Goal: Transaction & Acquisition: Obtain resource

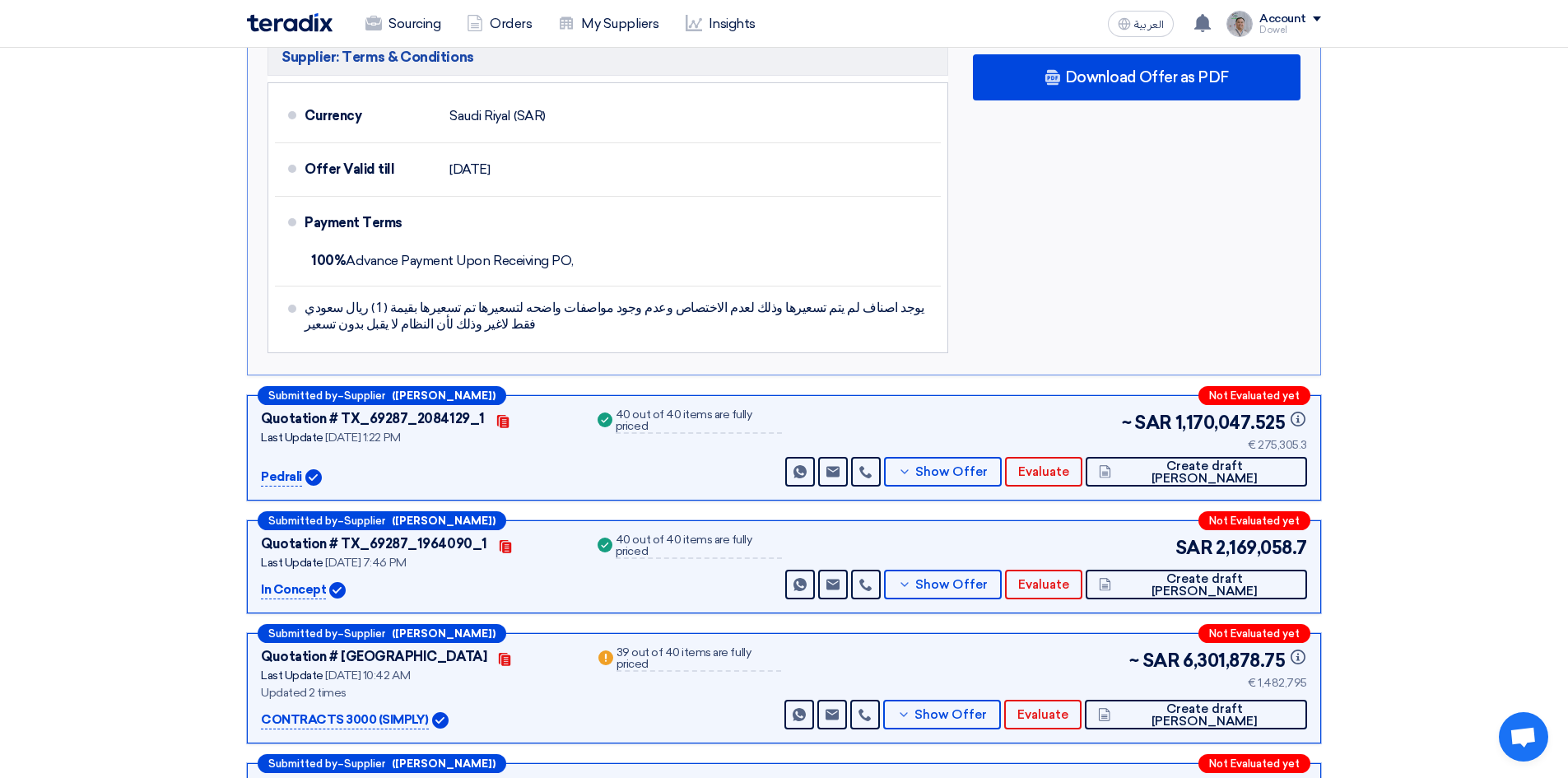
scroll to position [9446, 0]
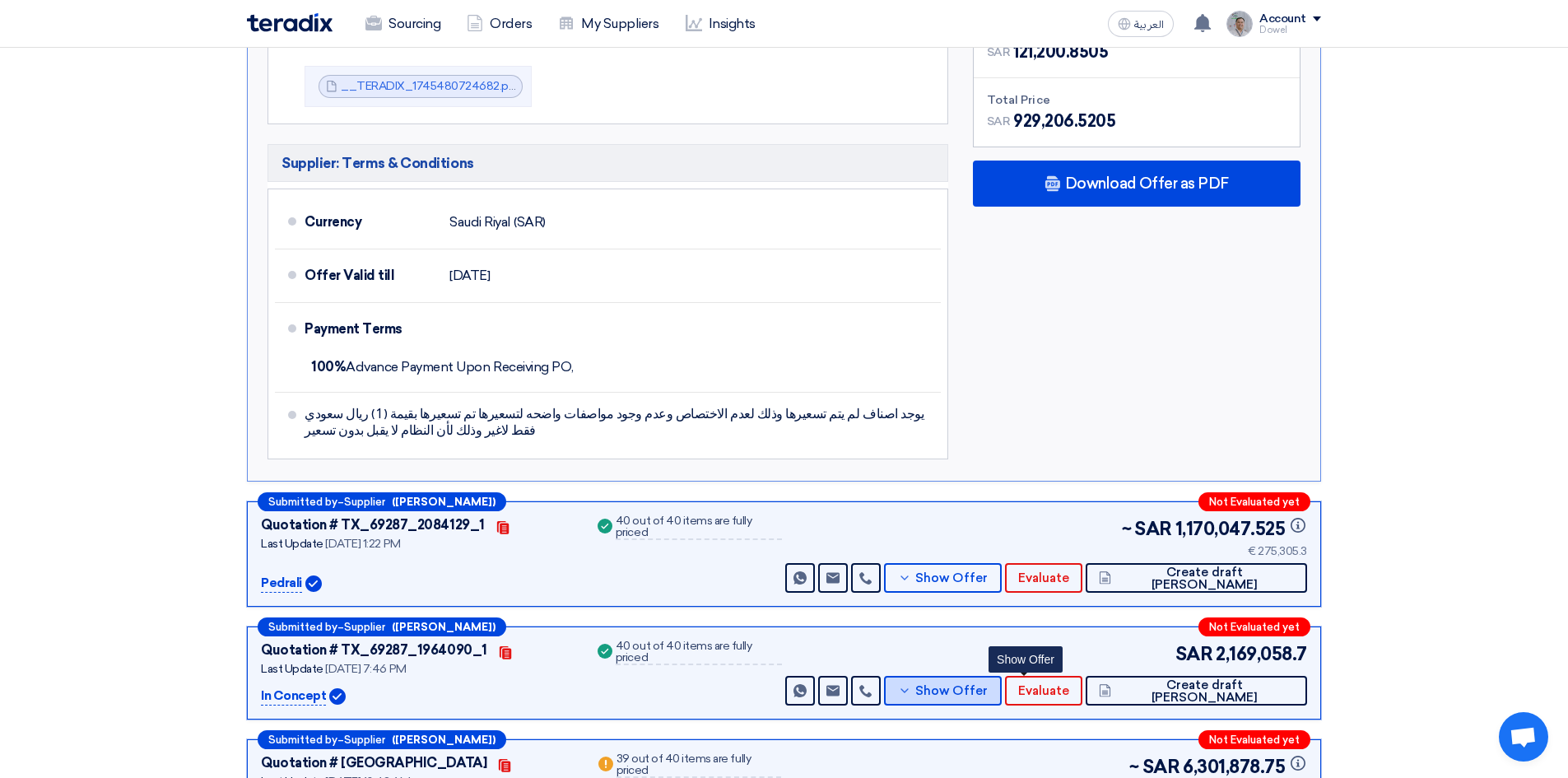
click at [988, 685] on span "Show Offer" at bounding box center [952, 690] width 72 height 12
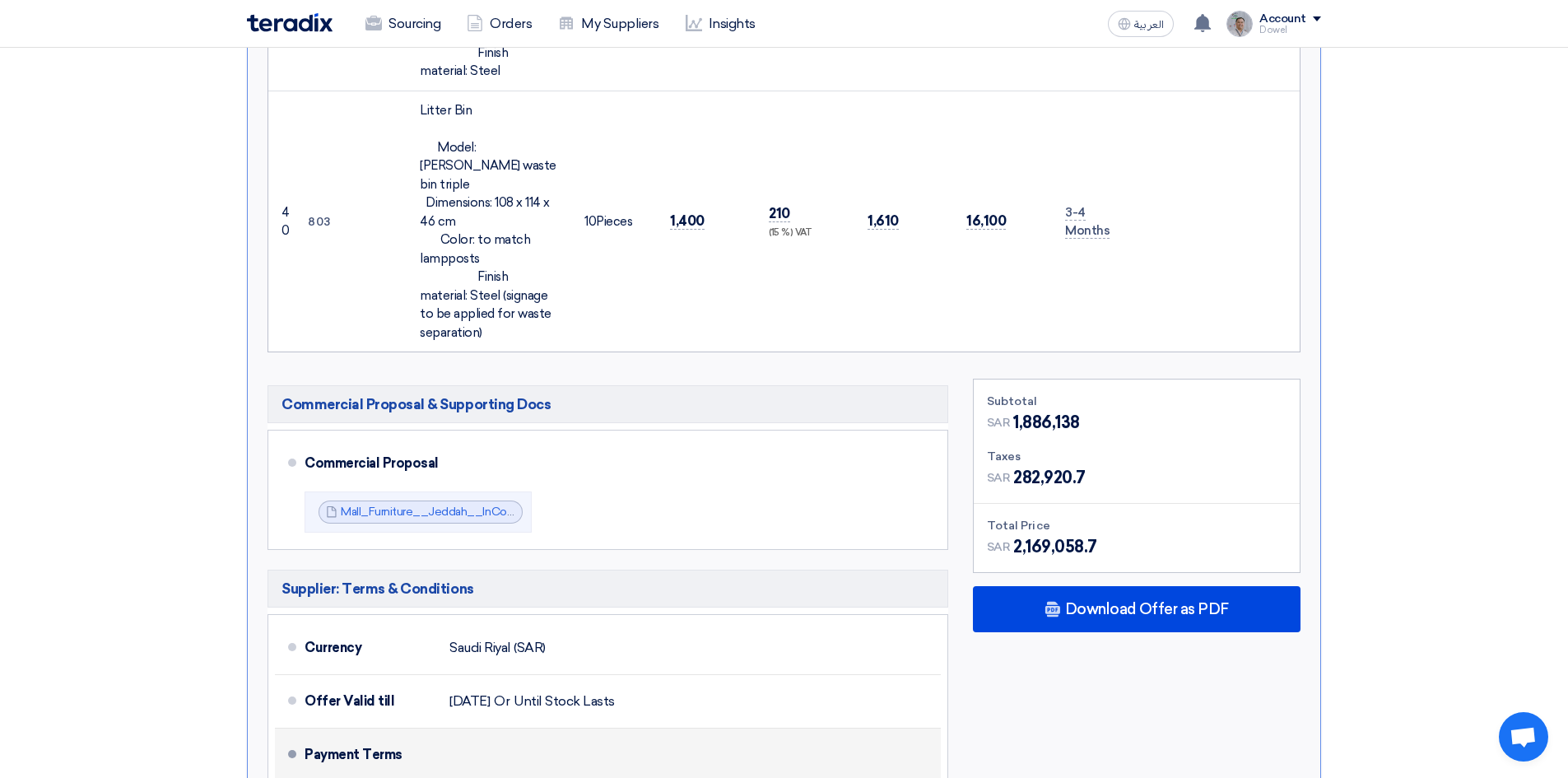
scroll to position [9117, 0]
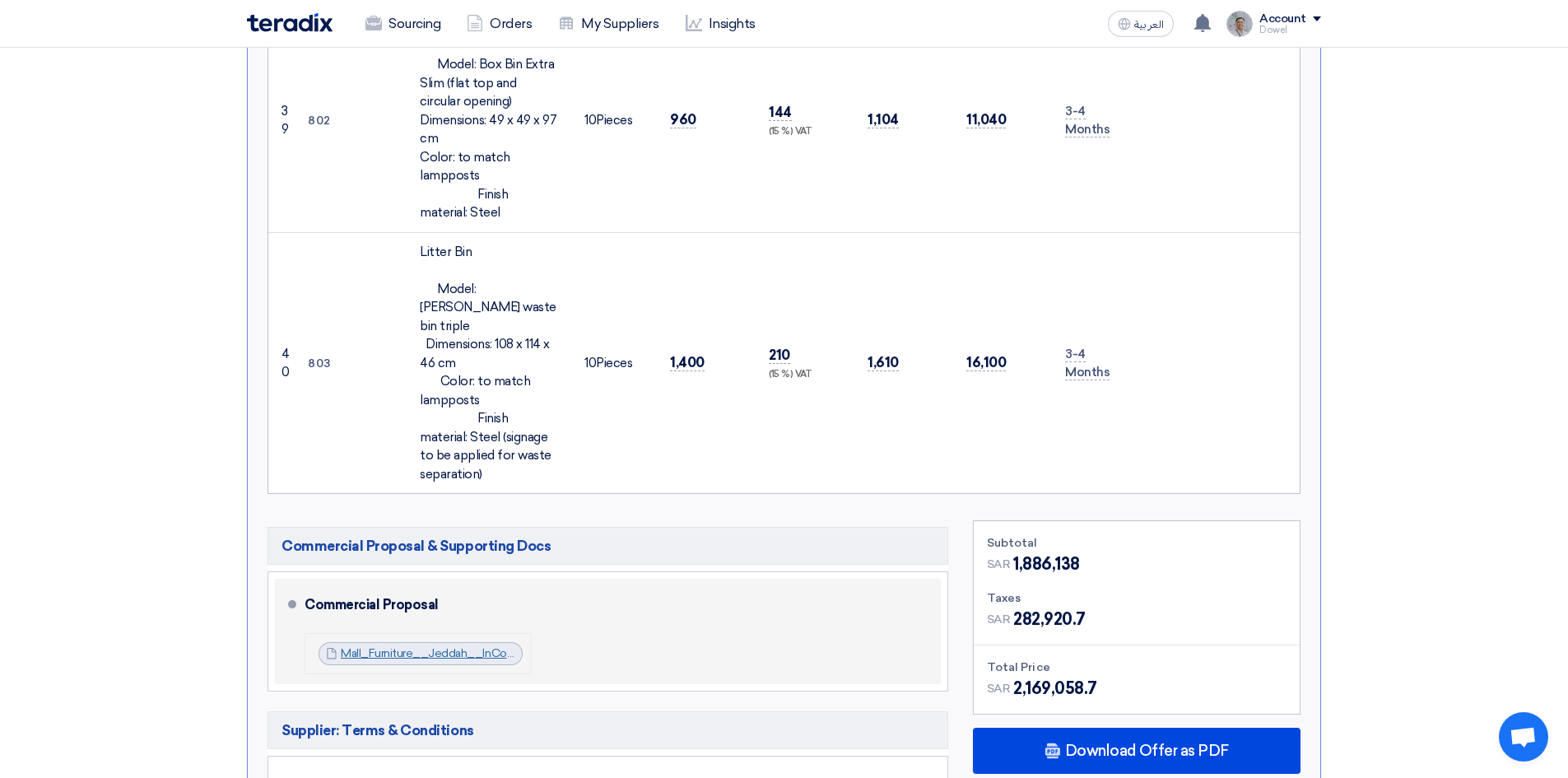
click at [402, 646] on link "Mall_Furniture__Jeddah__InConcept_Company_1746114147447.pdf" at bounding box center [522, 652] width 364 height 14
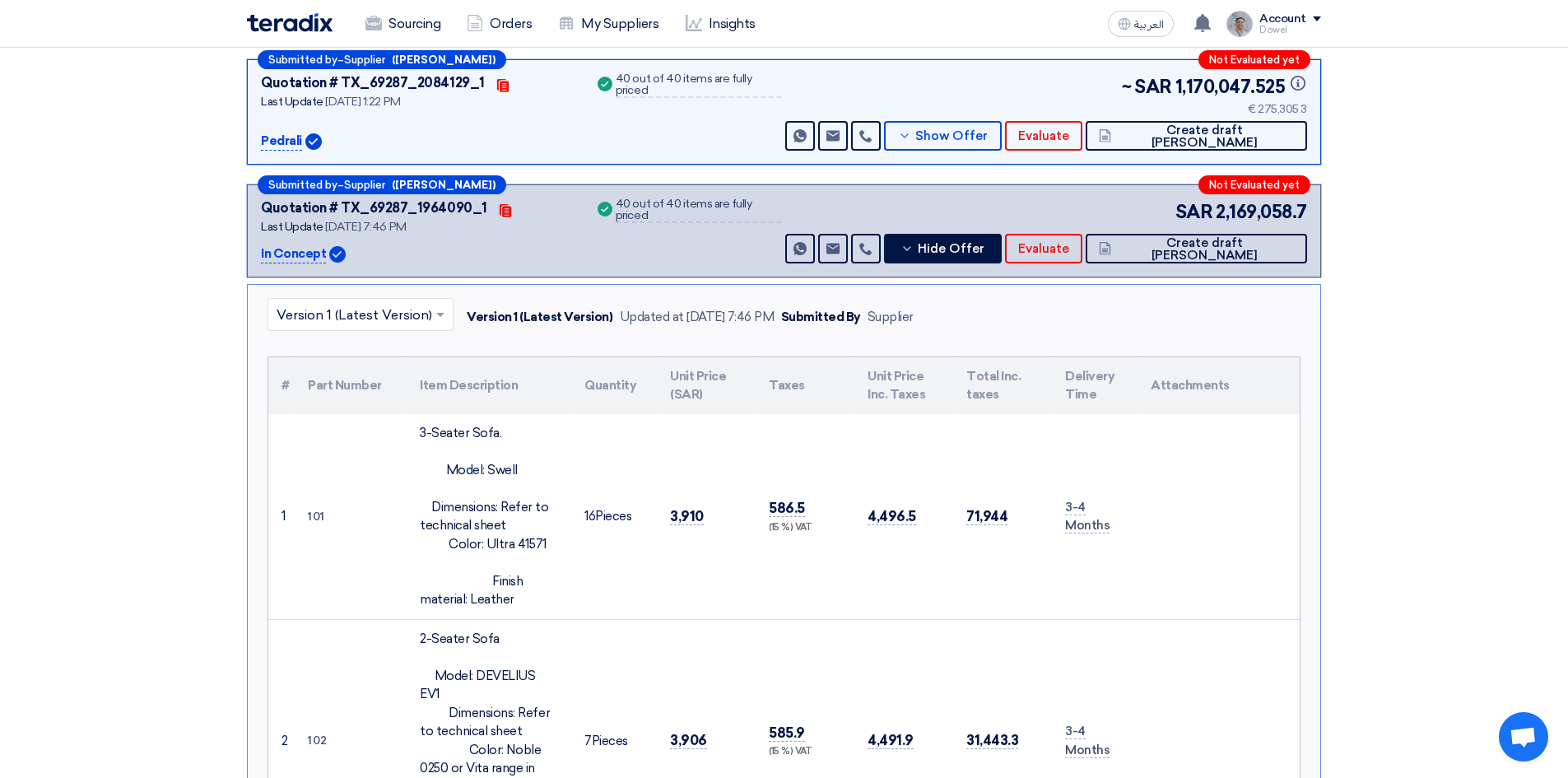
scroll to position [0, 0]
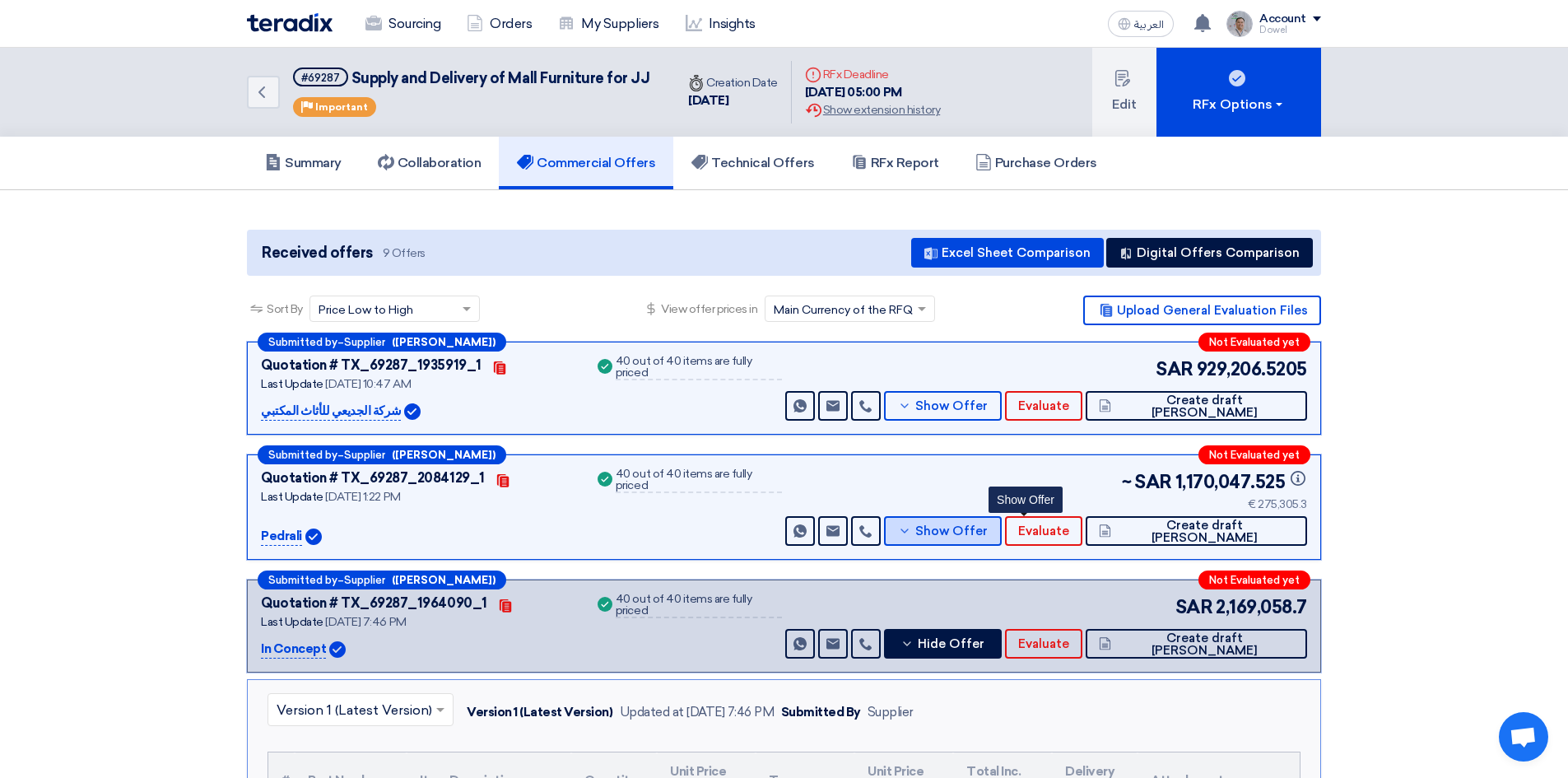
click at [988, 534] on span "Show Offer" at bounding box center [952, 530] width 72 height 12
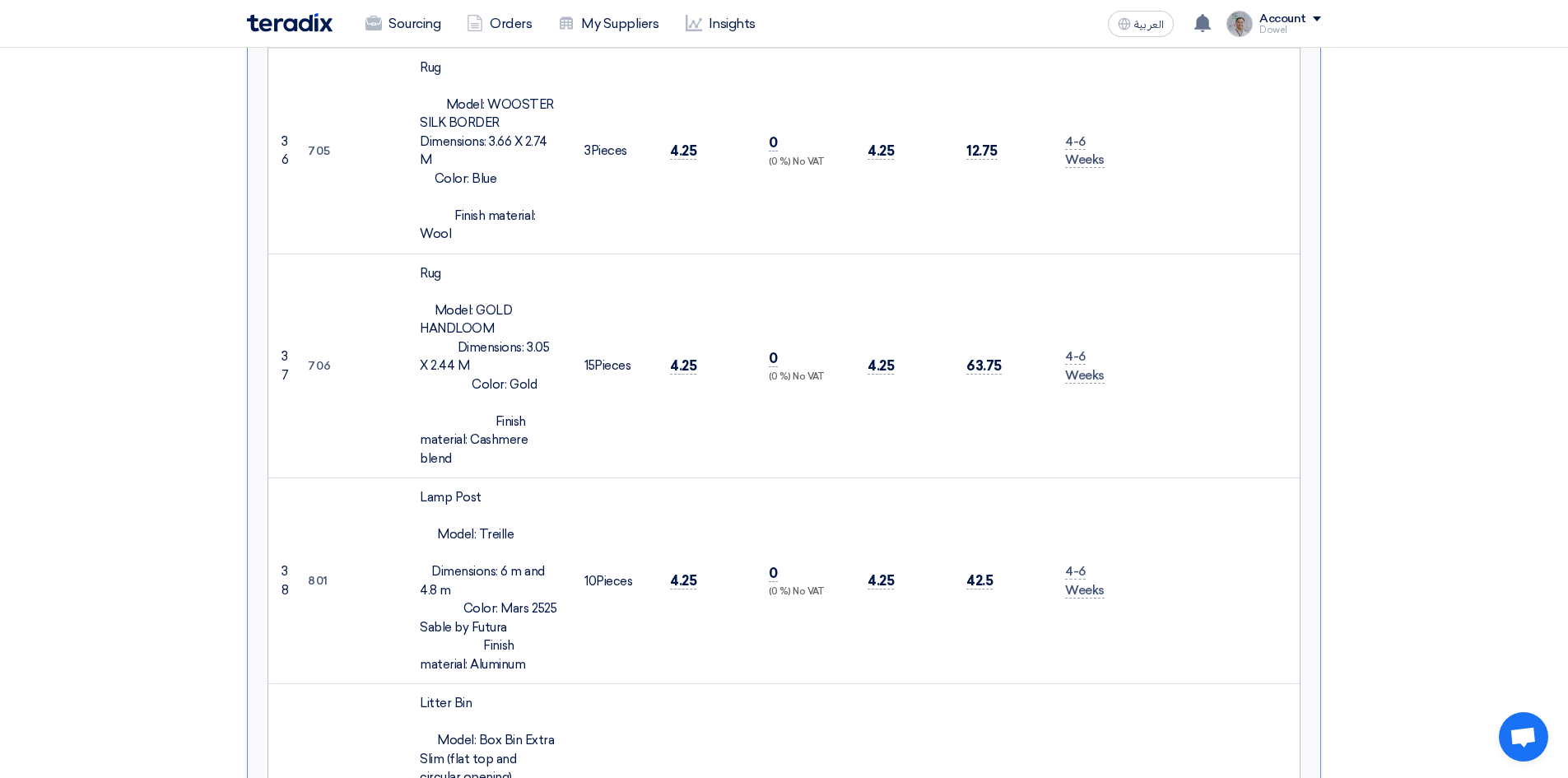
scroll to position [9051, 0]
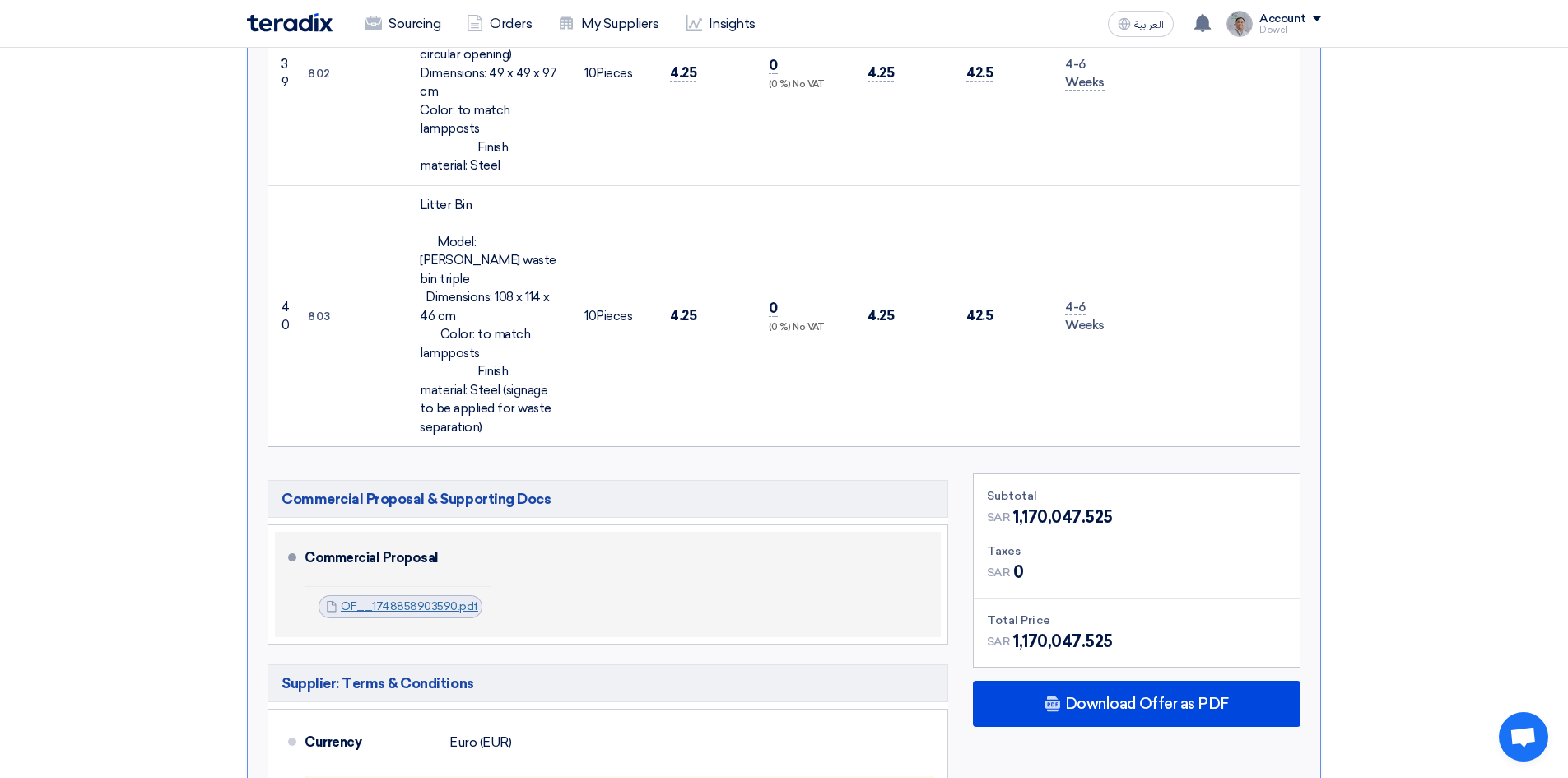
click at [386, 599] on link "OF__1748858903590.pdf" at bounding box center [409, 605] width 138 height 14
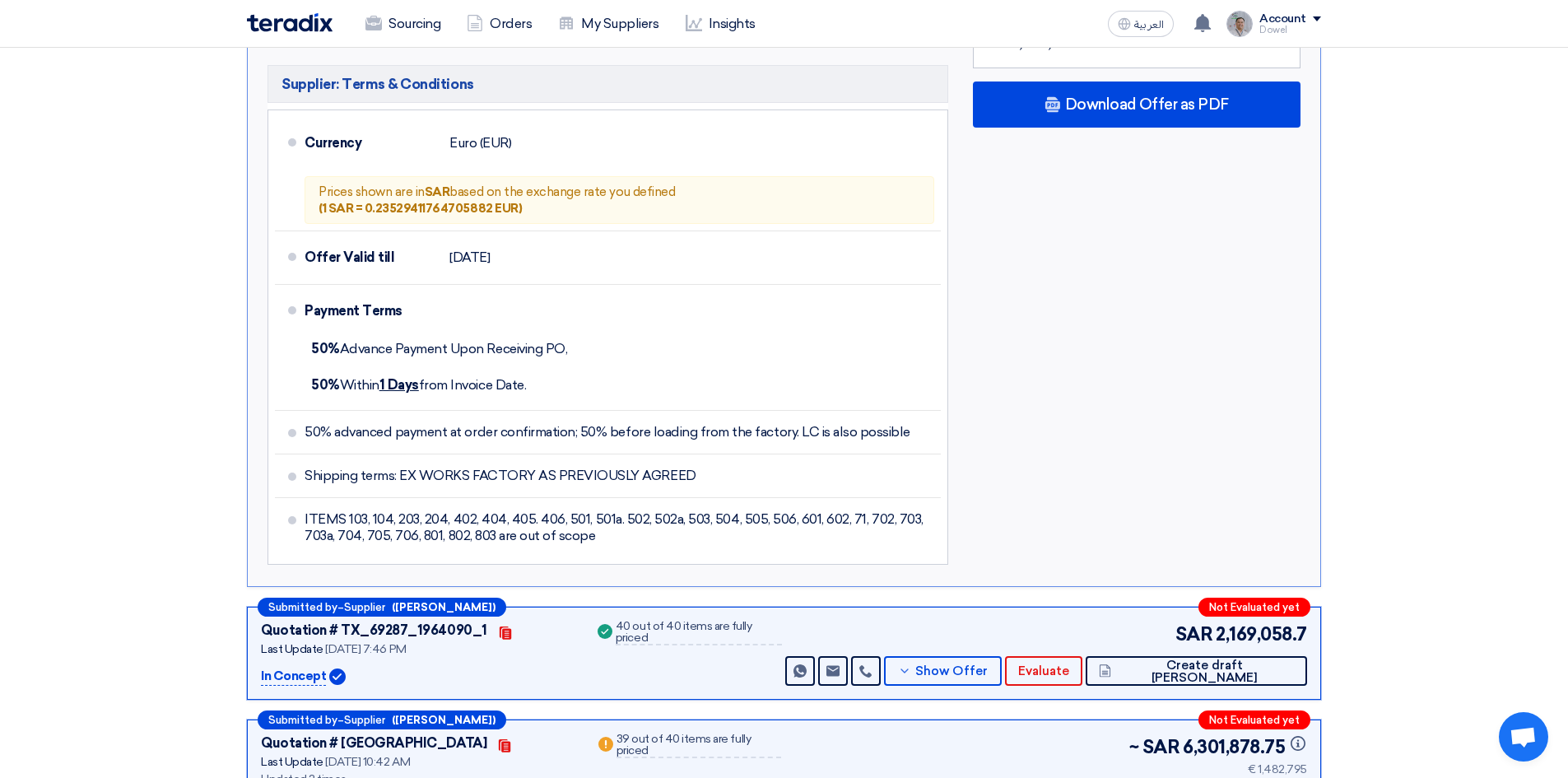
scroll to position [9662, 0]
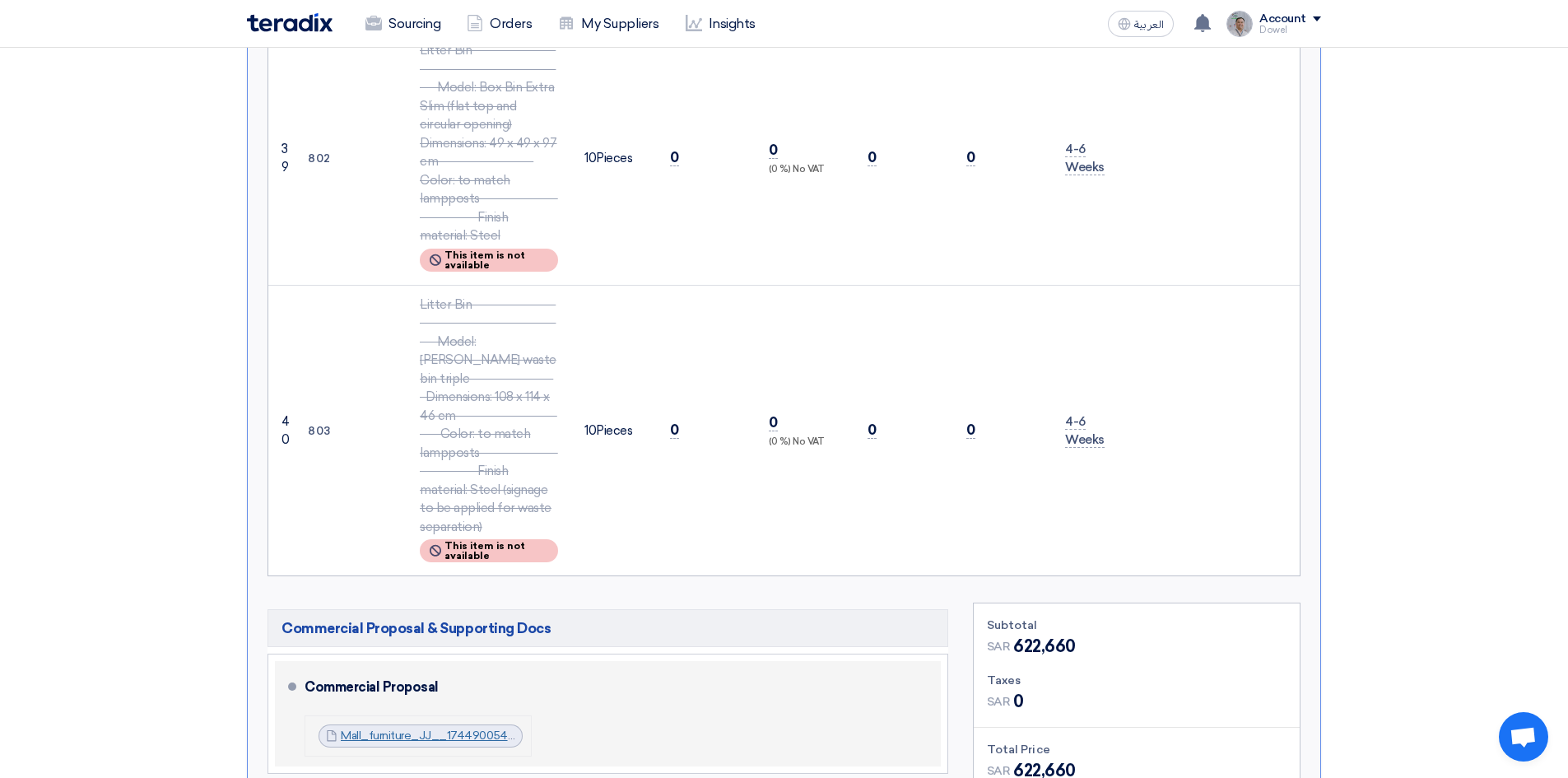
click at [411, 728] on link "Mall_furniture_JJ__1744900542194.pdf" at bounding box center [446, 735] width 212 height 14
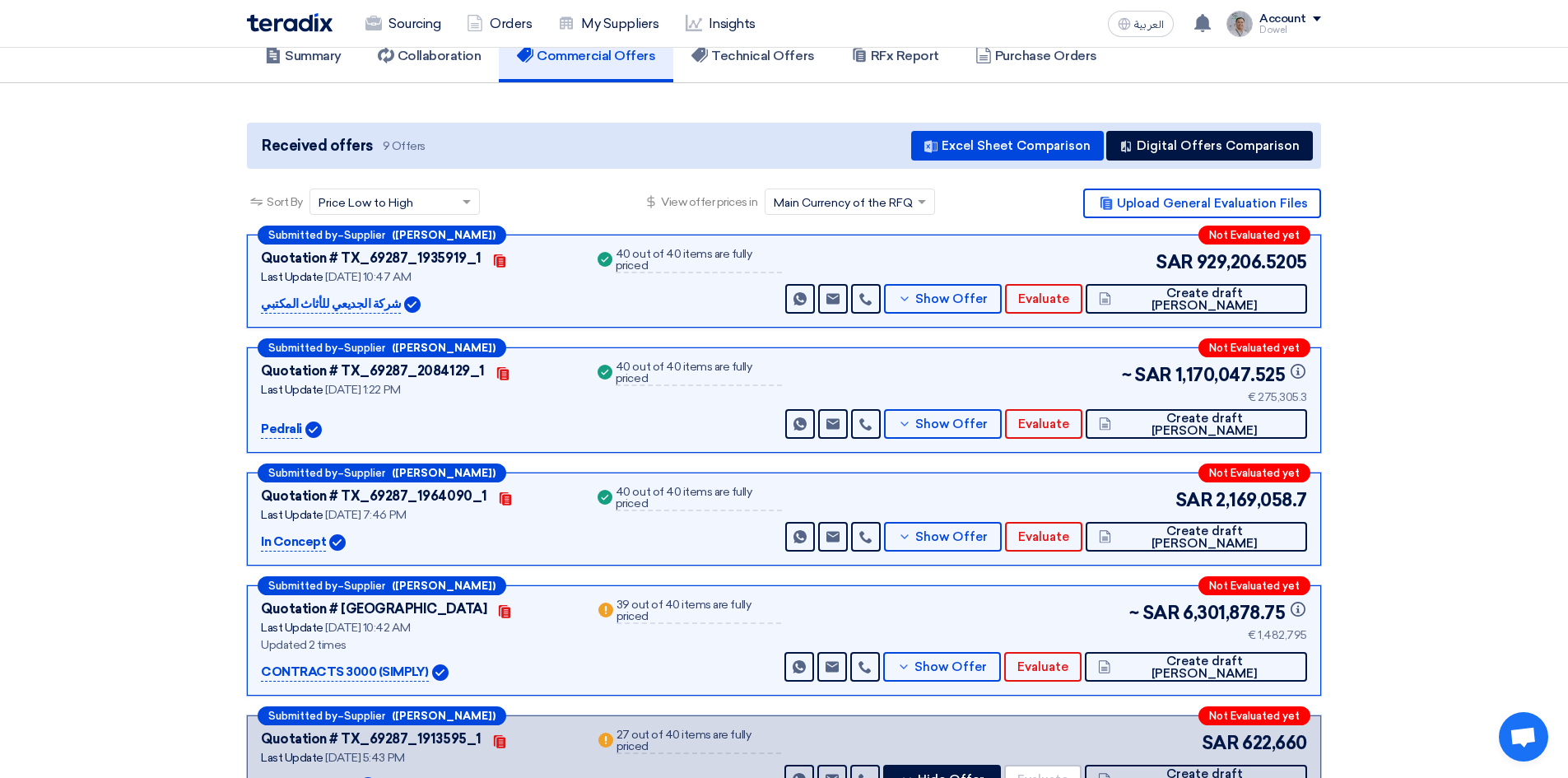
scroll to position [0, 0]
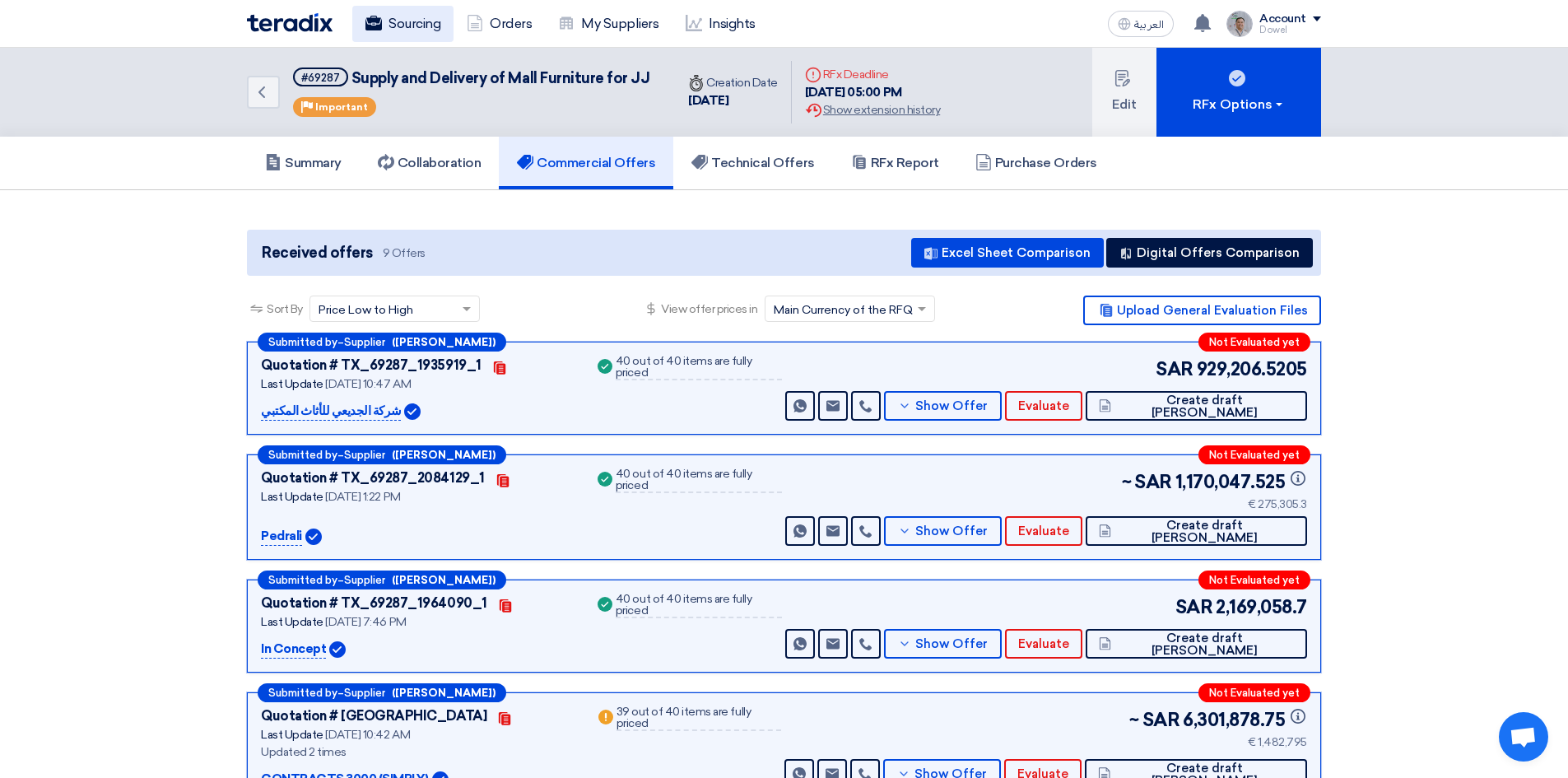
click at [391, 18] on link "Sourcing" at bounding box center [403, 23] width 101 height 36
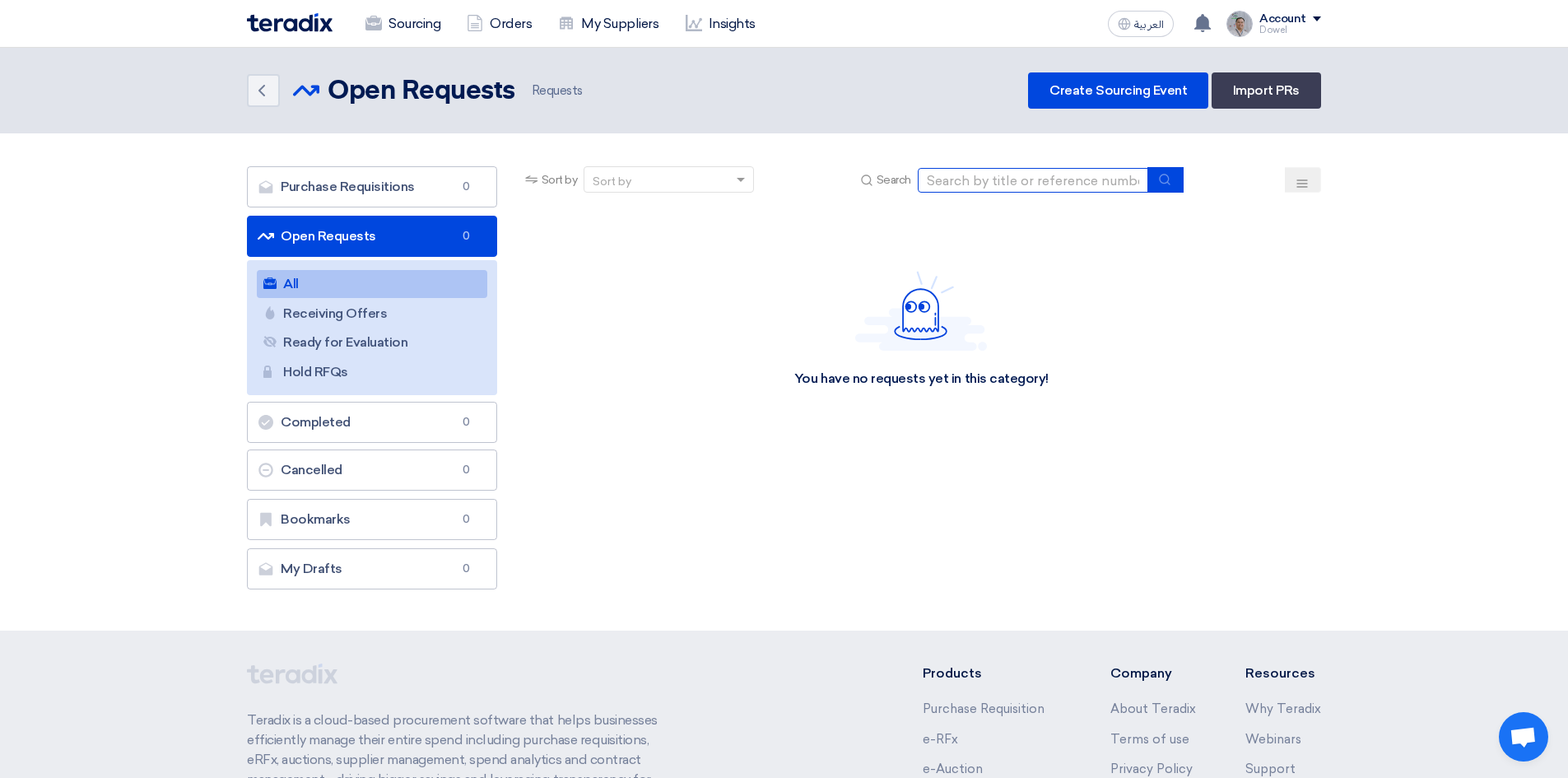
click at [994, 179] on input at bounding box center [1033, 179] width 230 height 25
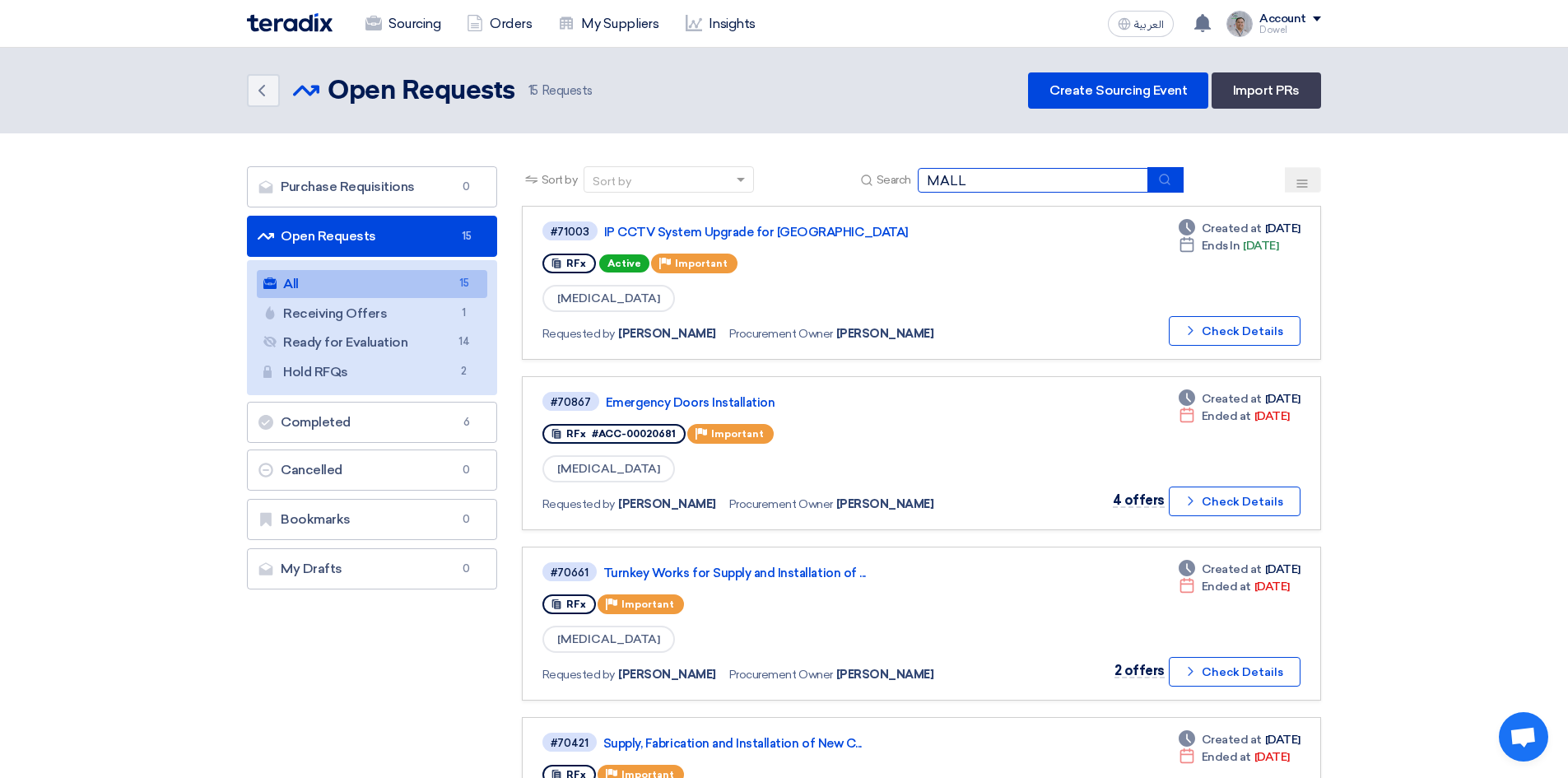
type input "mall furniture"
click at [1176, 179] on button "submit" at bounding box center [1165, 180] width 36 height 26
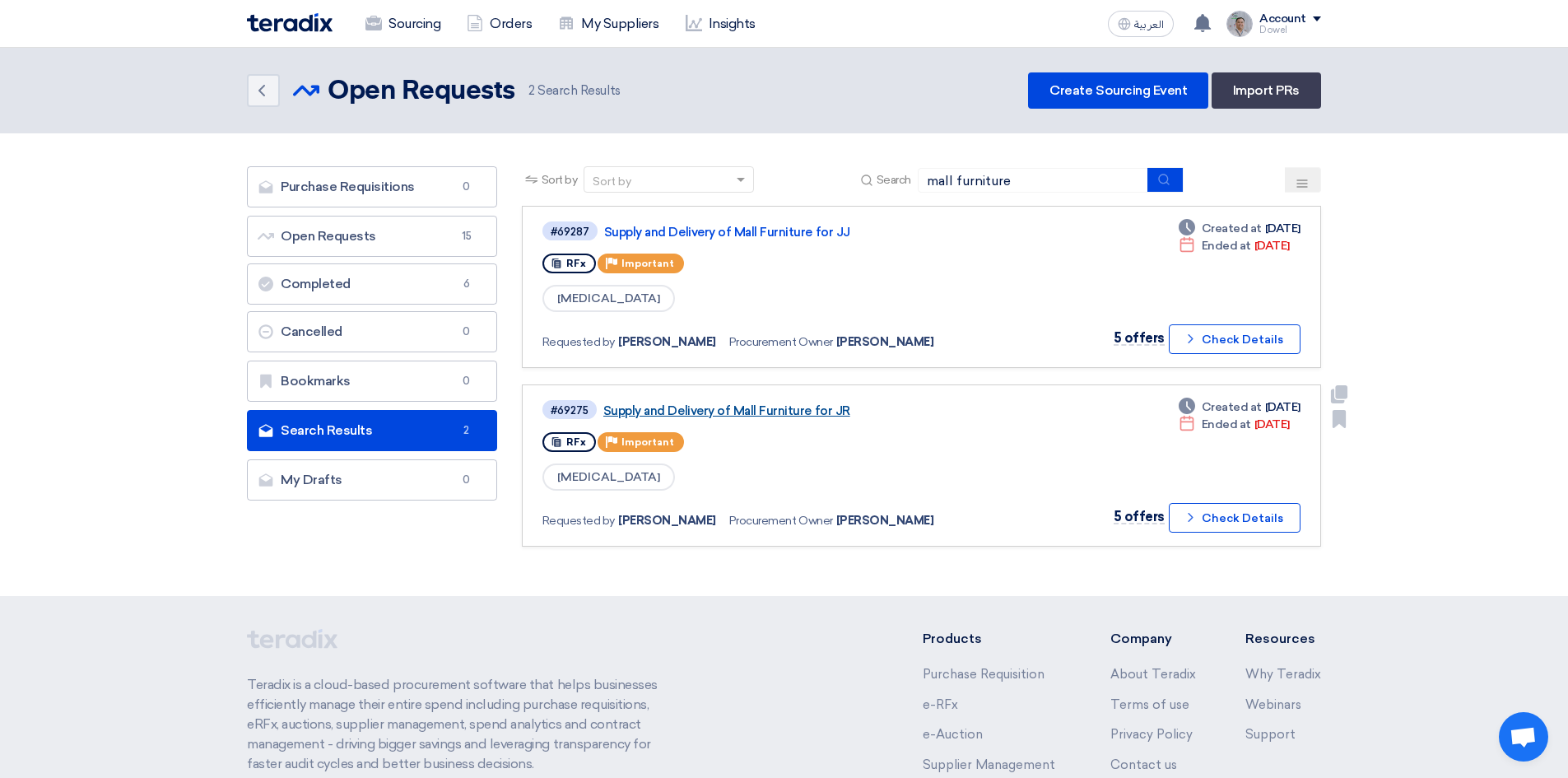
click at [760, 409] on link "Supply and Delivery of Mall Furniture for JR" at bounding box center [809, 411] width 412 height 15
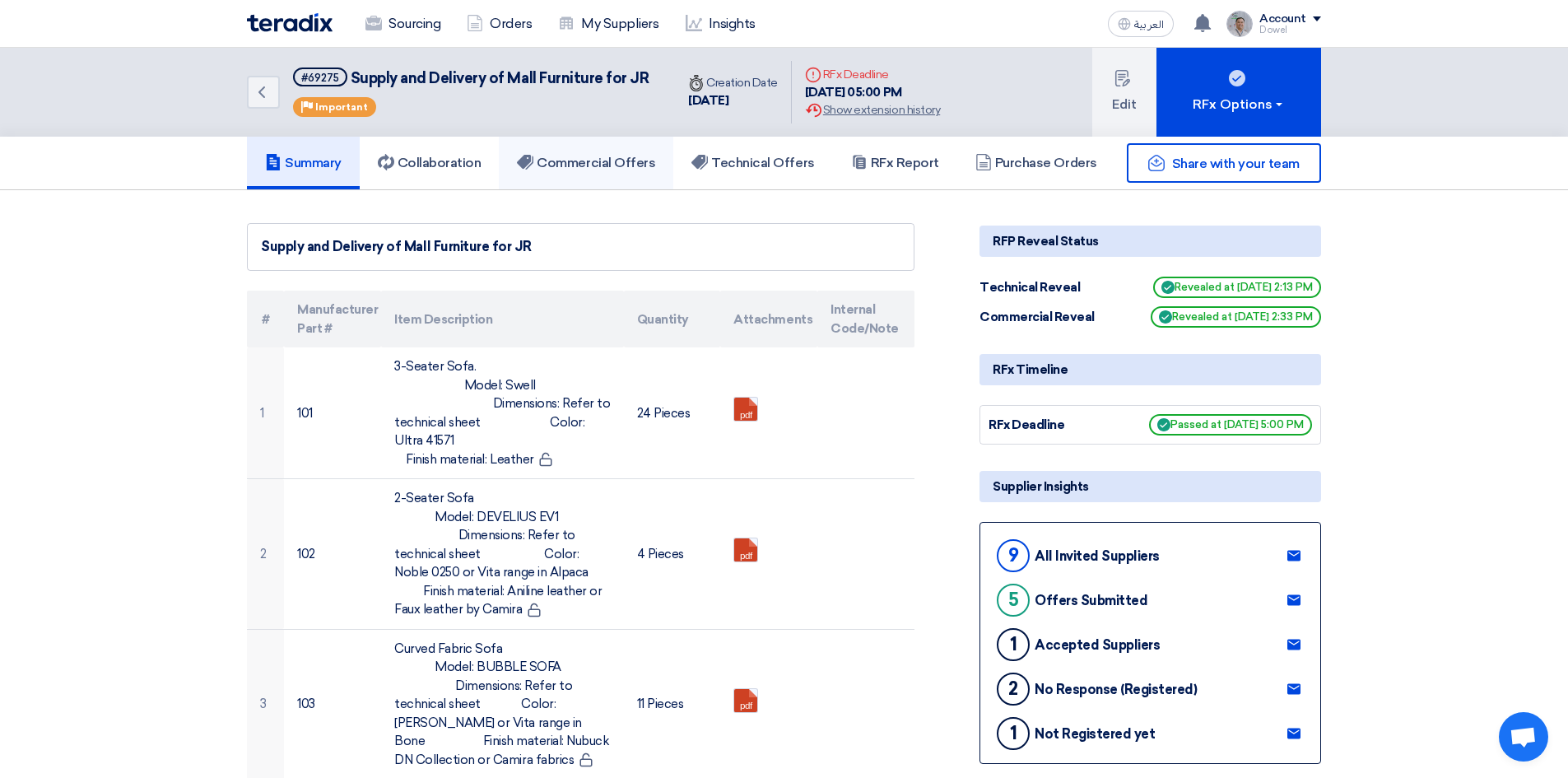
click at [614, 152] on link "Commercial Offers" at bounding box center [586, 163] width 175 height 53
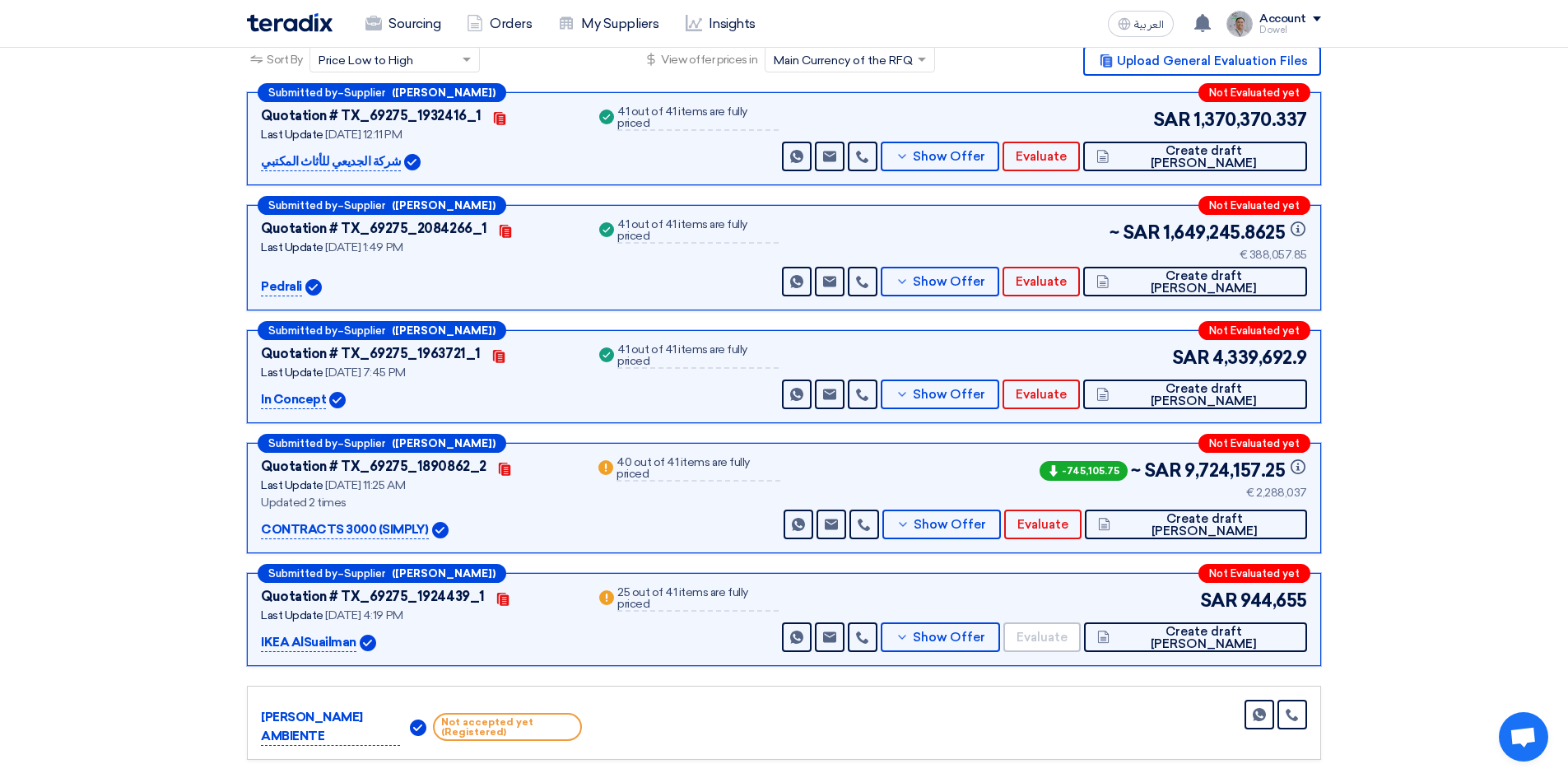
scroll to position [289, 0]
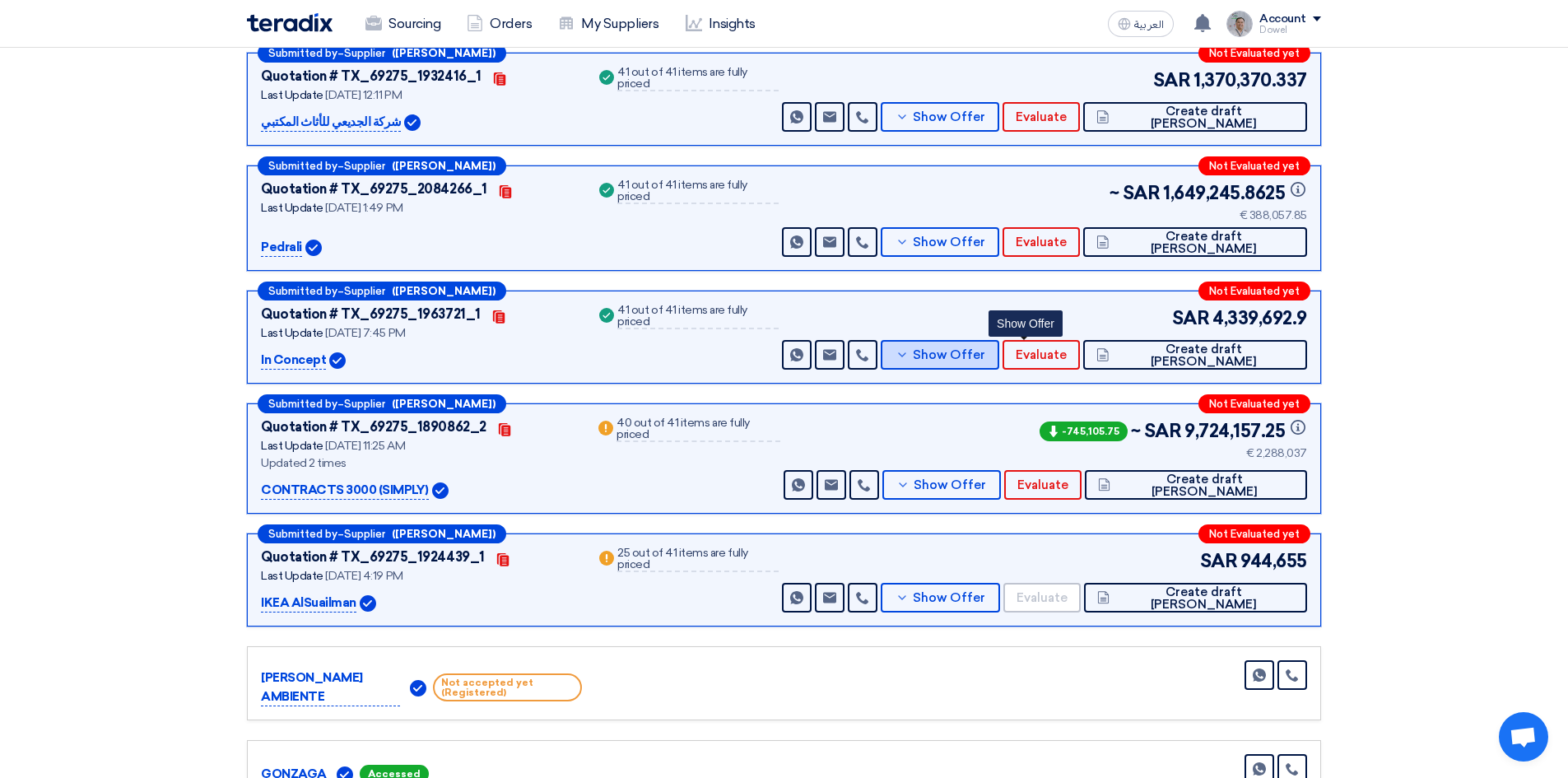
click at [999, 357] on button "Show Offer" at bounding box center [940, 354] width 119 height 30
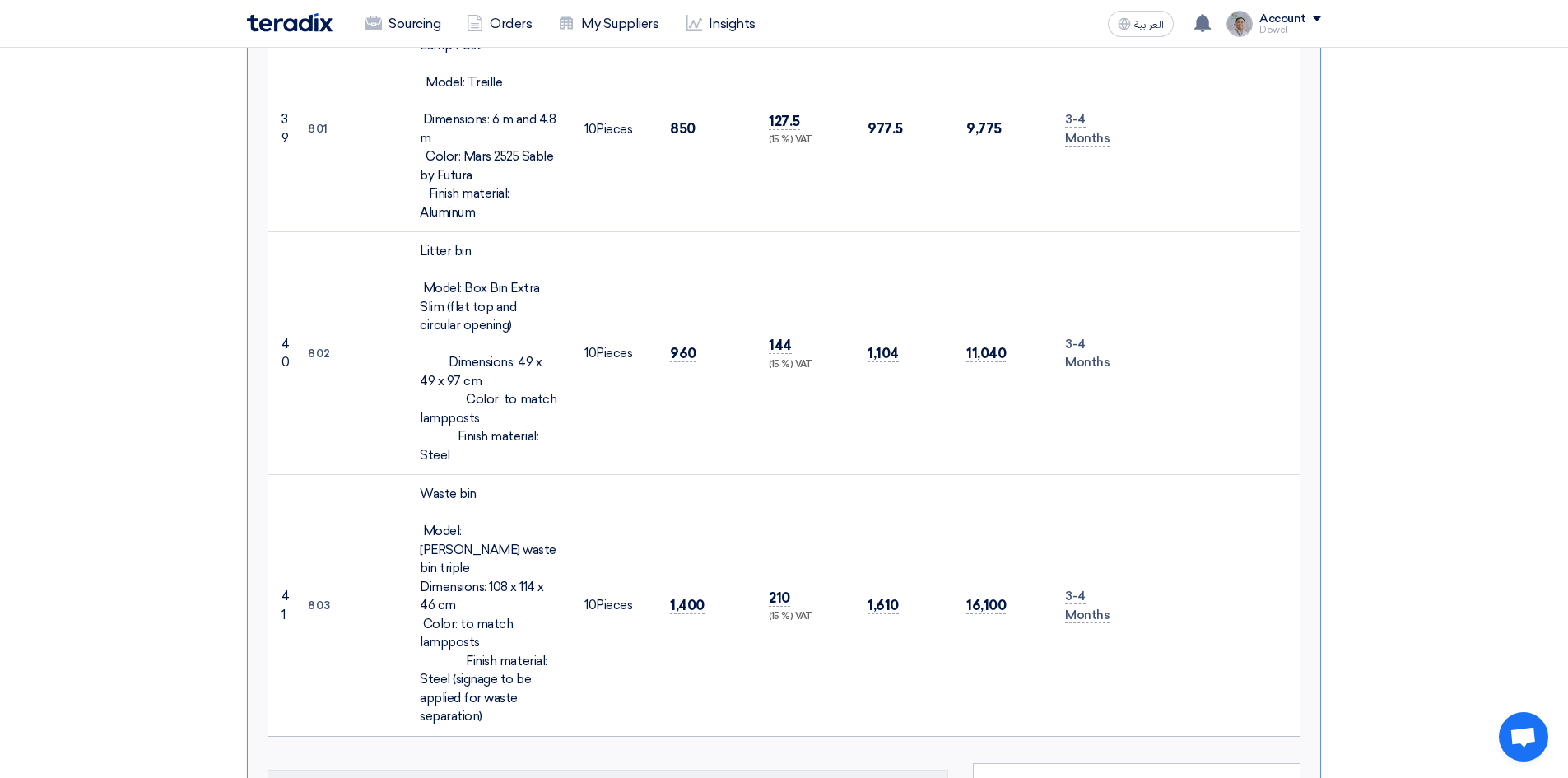
scroll to position [8774, 0]
